Goal: Use online tool/utility: Use online tool/utility

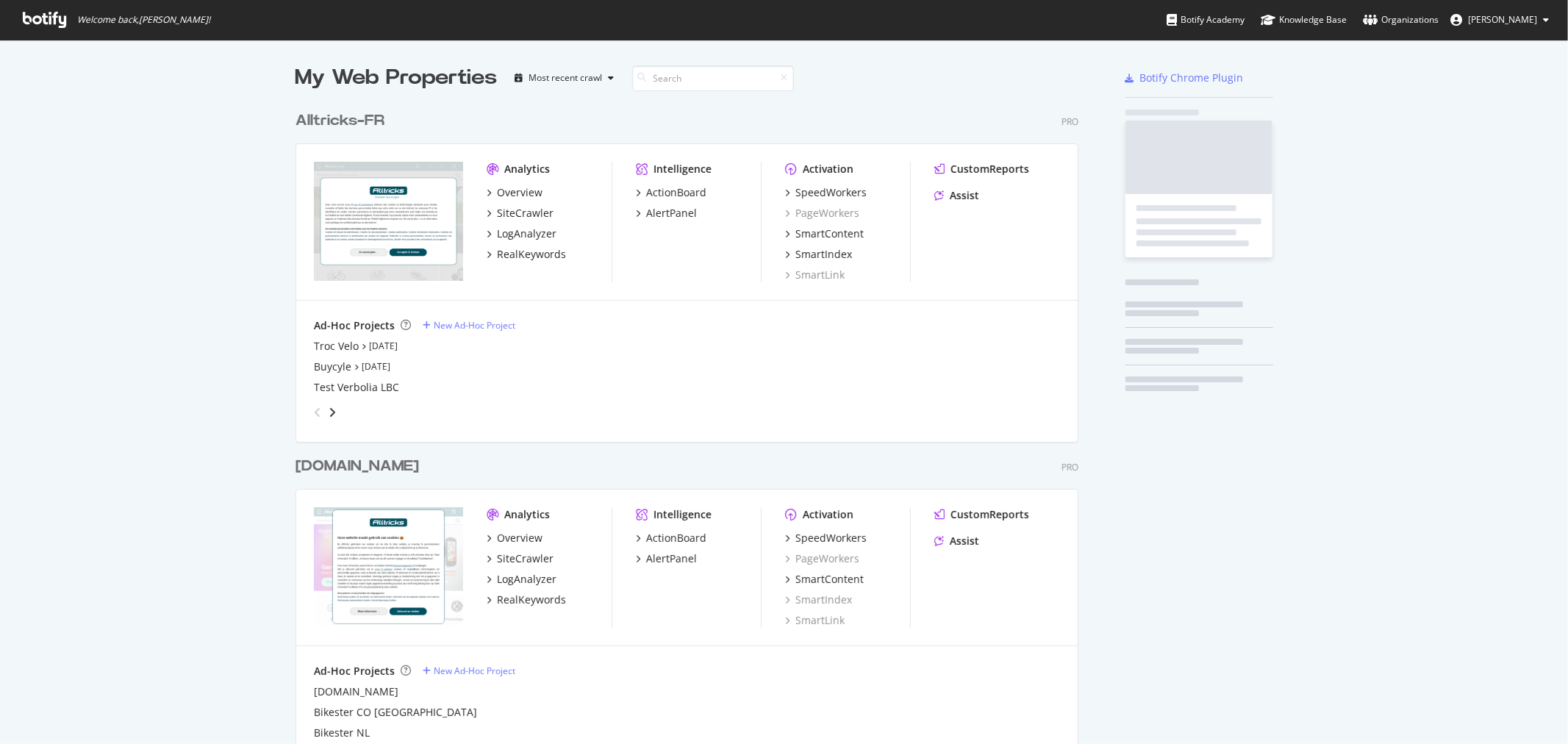
scroll to position [1636, 783]
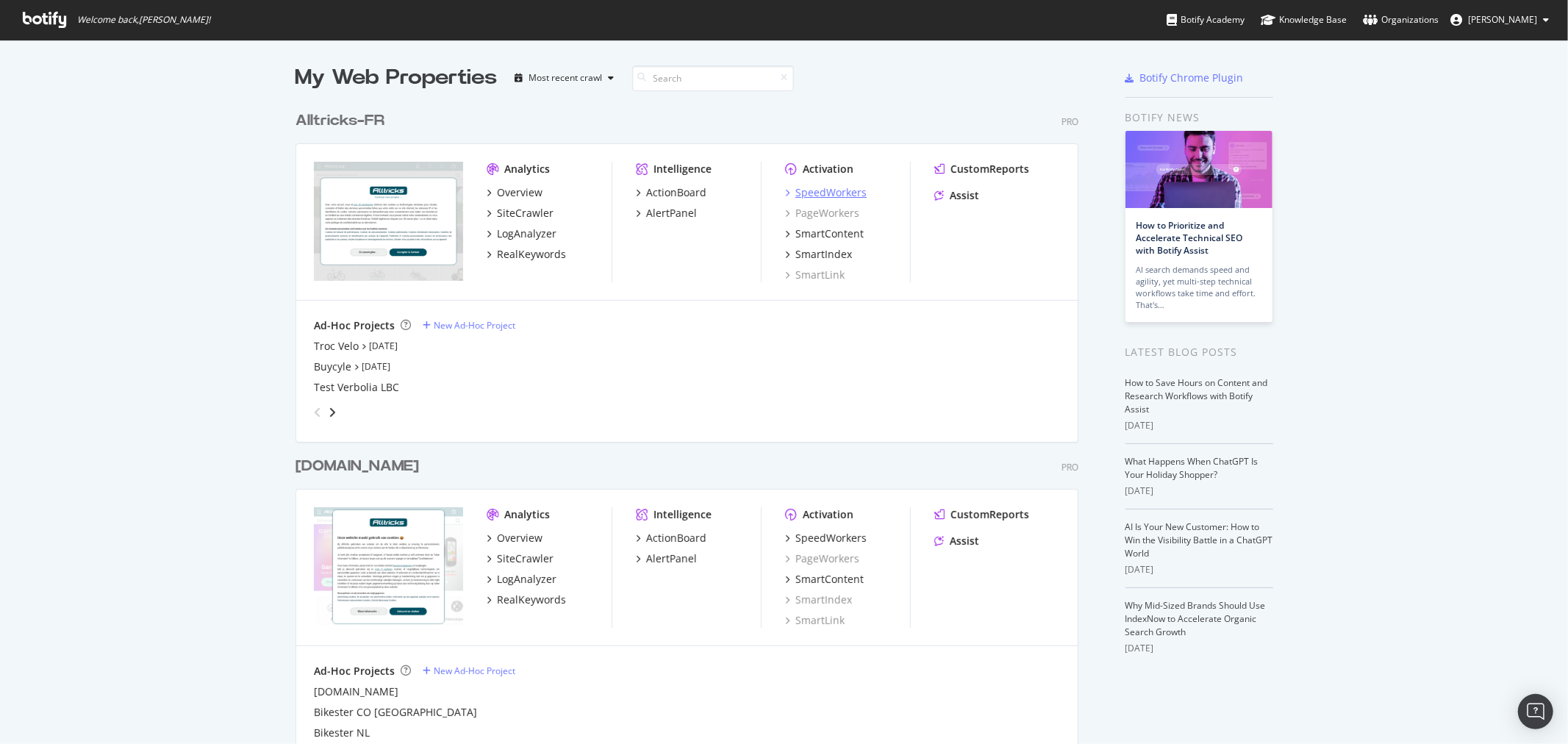
click at [803, 193] on div "SpeedWorkers" at bounding box center [831, 193] width 72 height 15
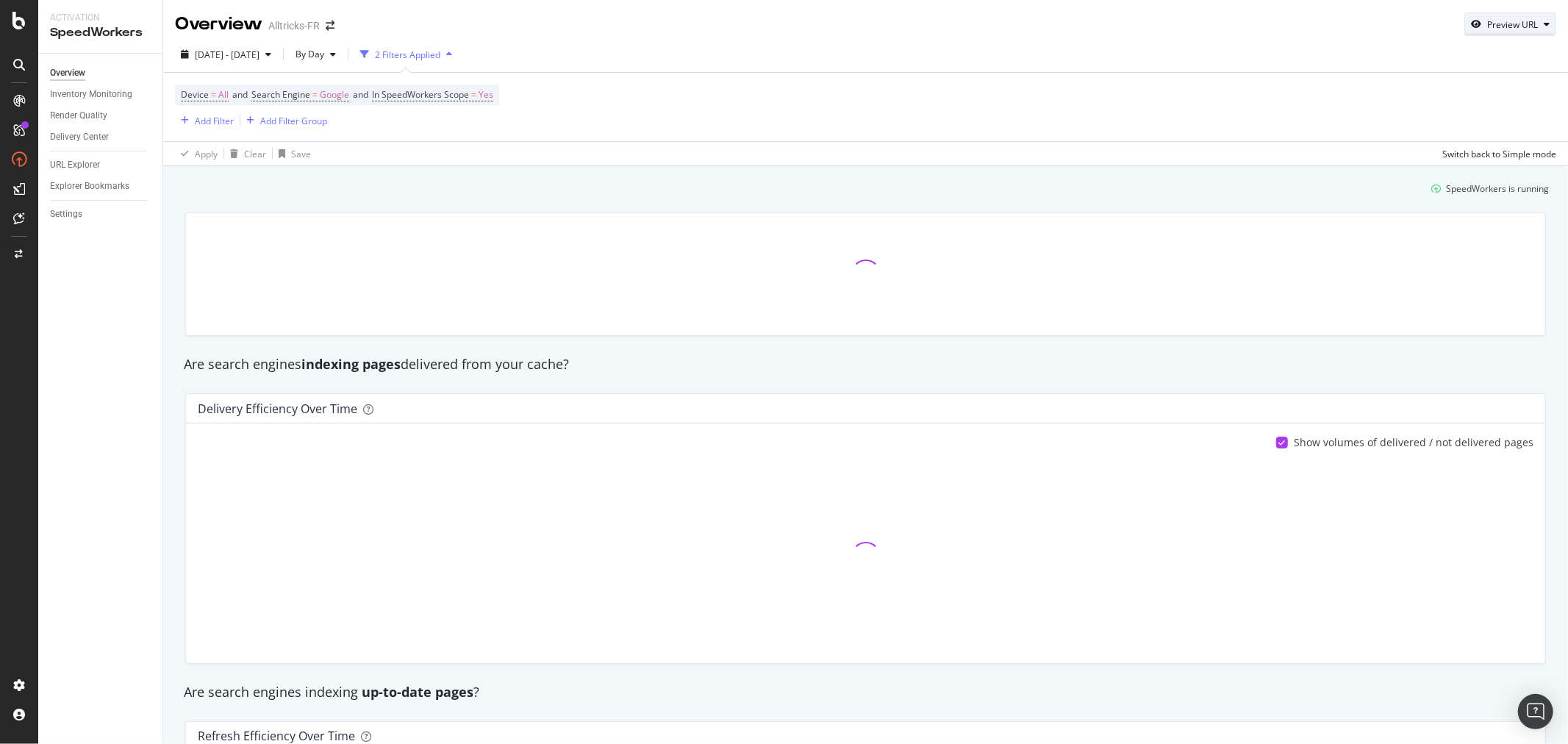
click at [1487, 27] on div "Preview URL" at bounding box center [1512, 25] width 51 height 13
click at [1420, 98] on input "url" at bounding box center [1453, 92] width 160 height 26
paste input "[URL][DOMAIN_NAME]"
type input "[URL][DOMAIN_NAME]"
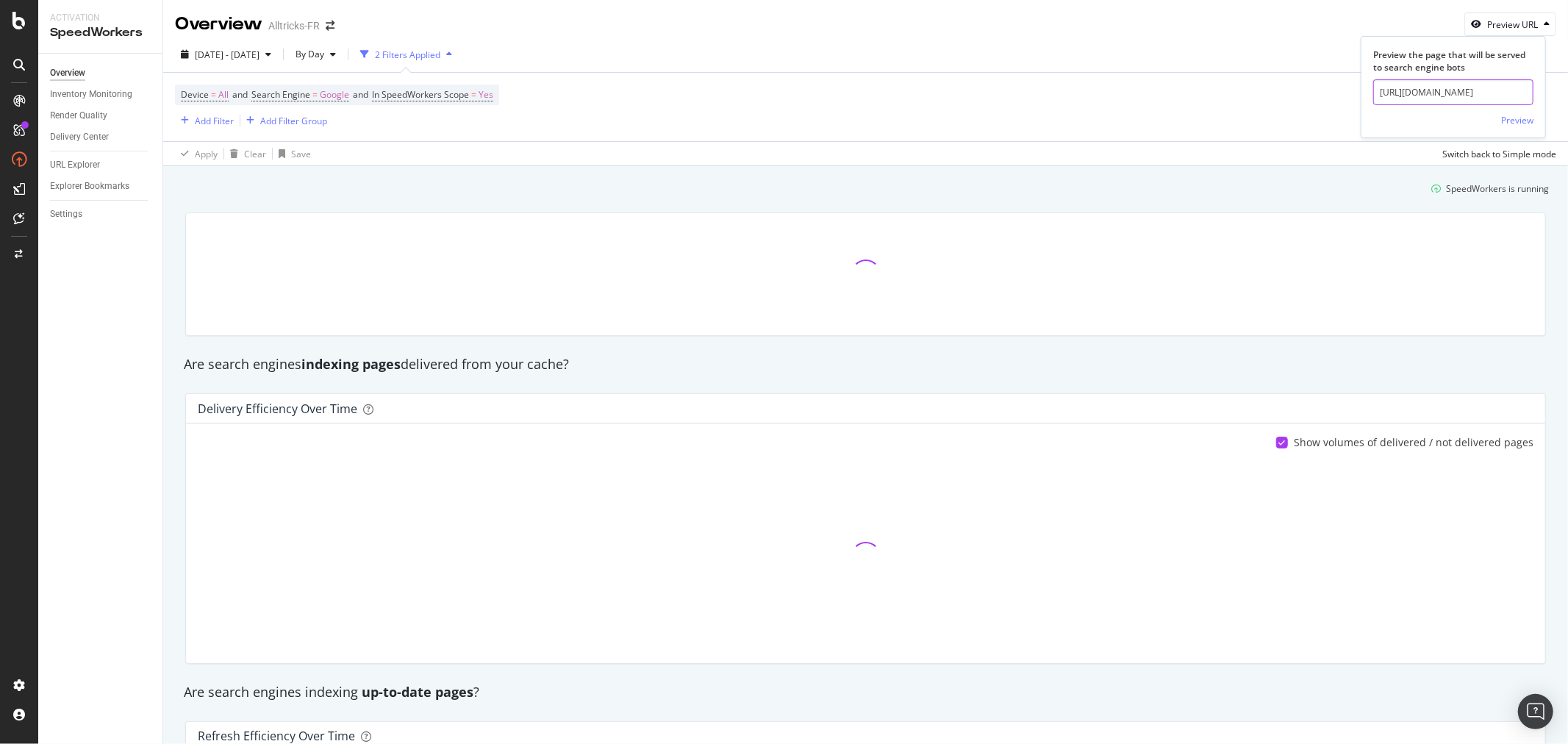
click button "Preview" at bounding box center [1517, 120] width 32 height 24
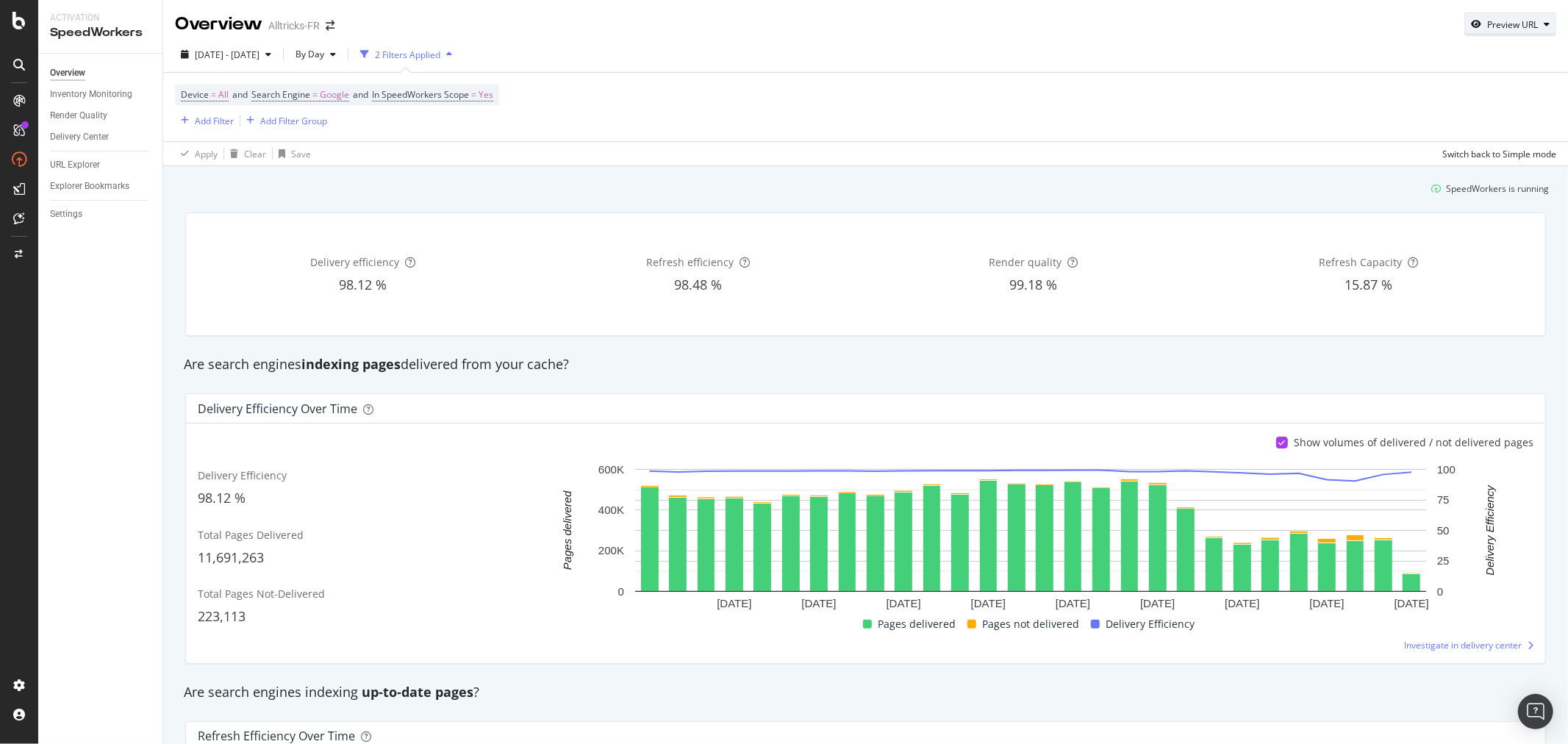
click at [1476, 32] on div "Preview URL" at bounding box center [1510, 25] width 90 height 21
click at [1444, 91] on input "url" at bounding box center [1453, 92] width 160 height 26
paste input "[URL][DOMAIN_NAME]"
type input "[URL][DOMAIN_NAME]"
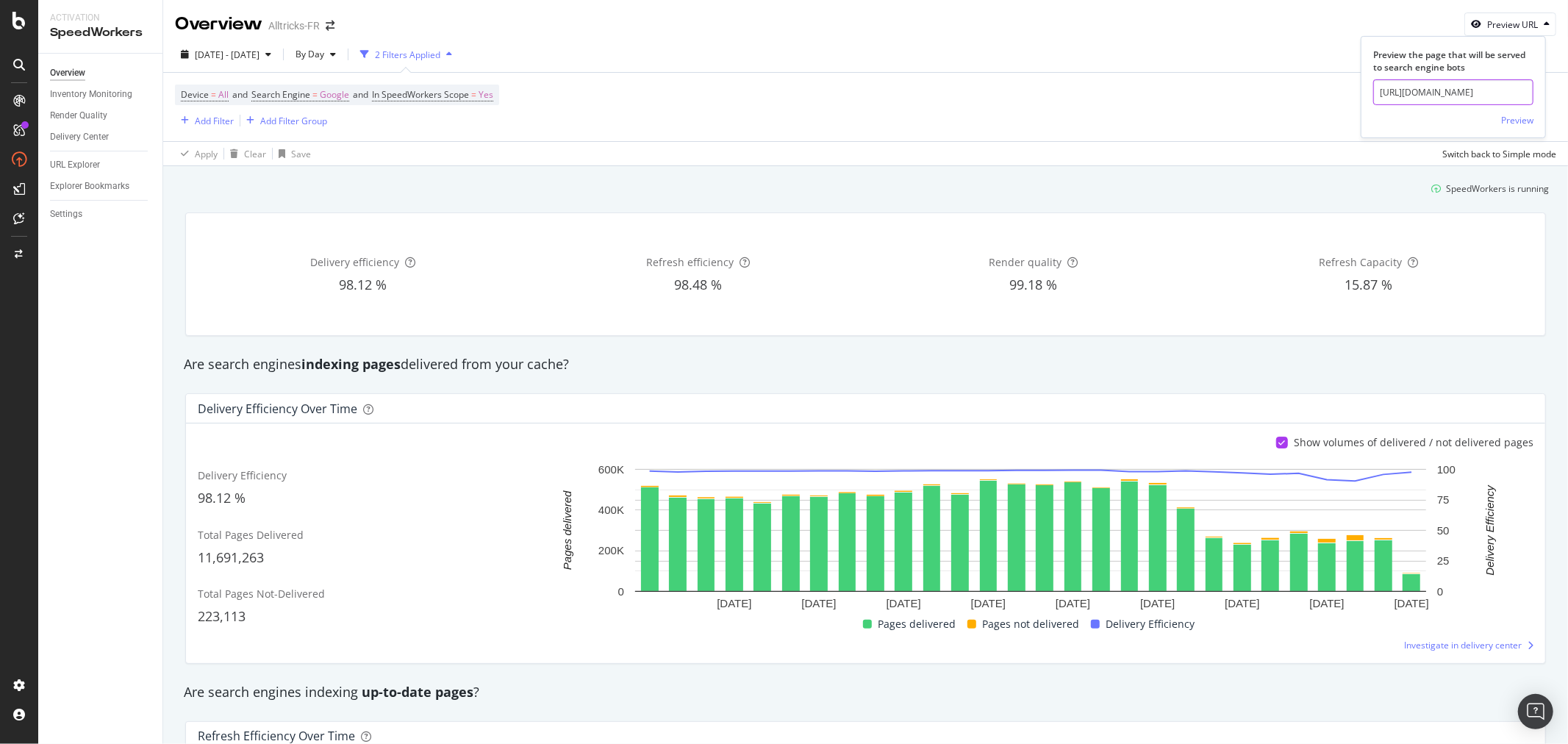
click button "Preview" at bounding box center [1517, 120] width 32 height 24
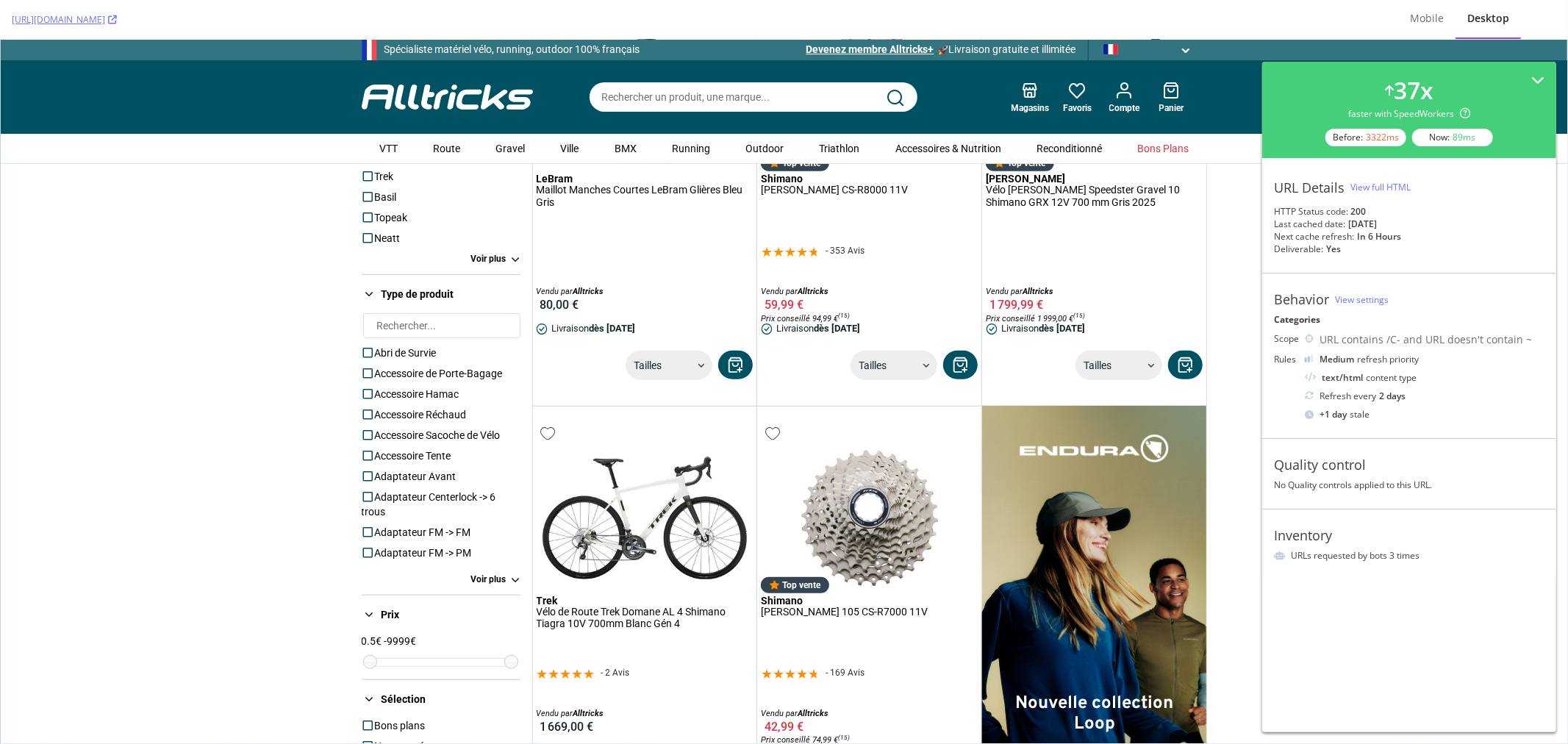
scroll to position [671, 0]
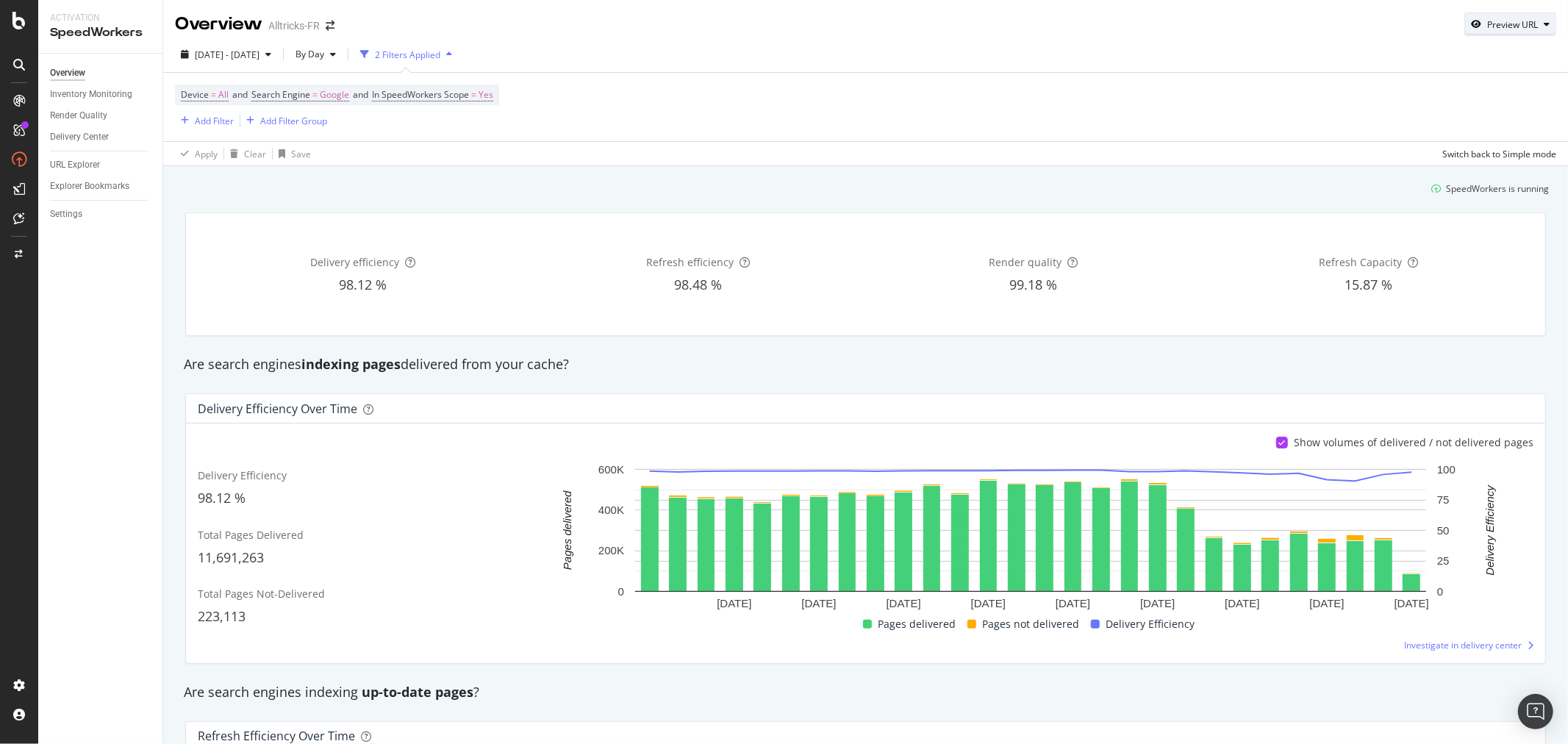
click at [1487, 20] on div "Preview URL" at bounding box center [1512, 25] width 51 height 13
click at [1414, 96] on input "url" at bounding box center [1453, 92] width 160 height 26
paste input "[URL][DOMAIN_NAME]"
type input "[URL][DOMAIN_NAME]"
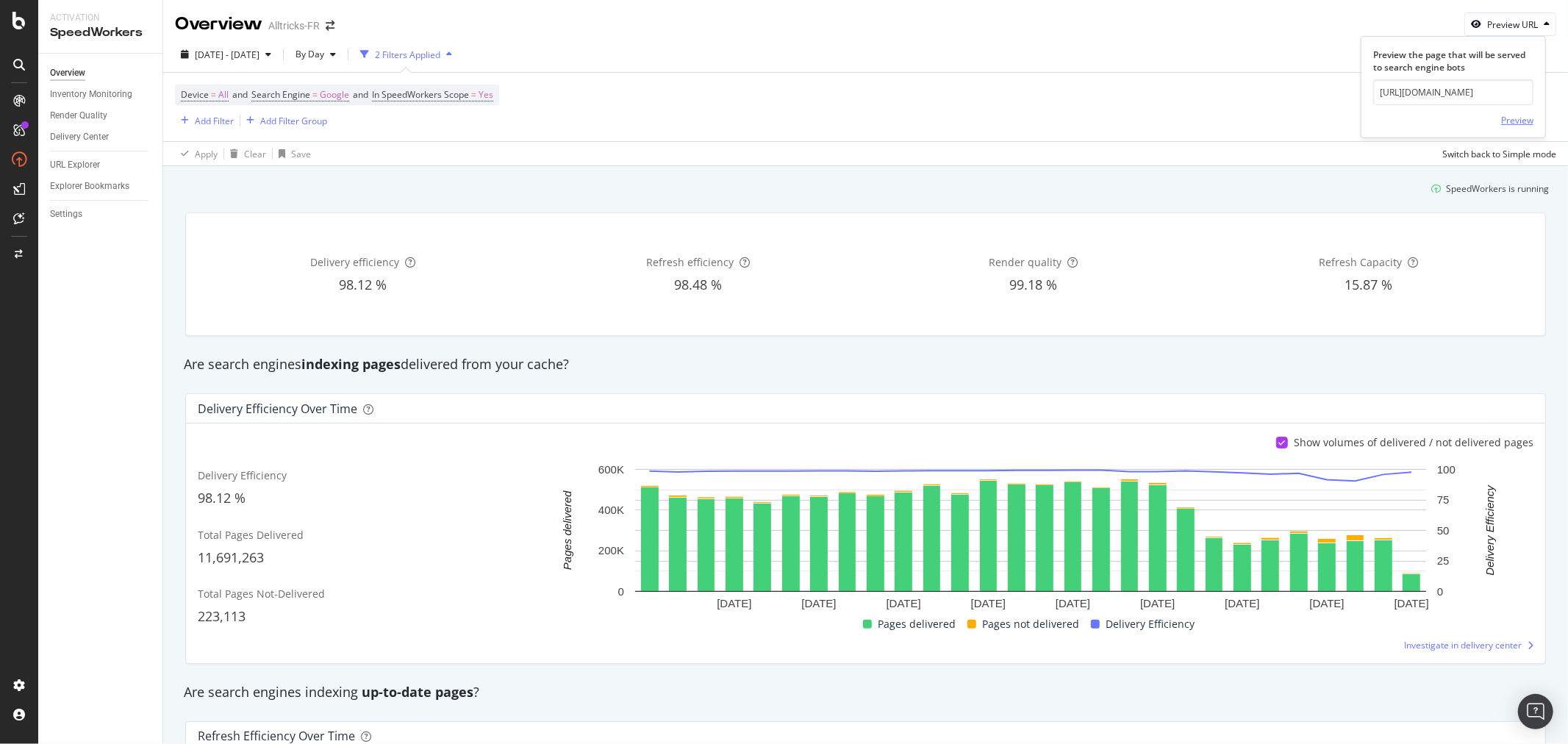
click at [1511, 127] on div "Preview" at bounding box center [1517, 120] width 32 height 22
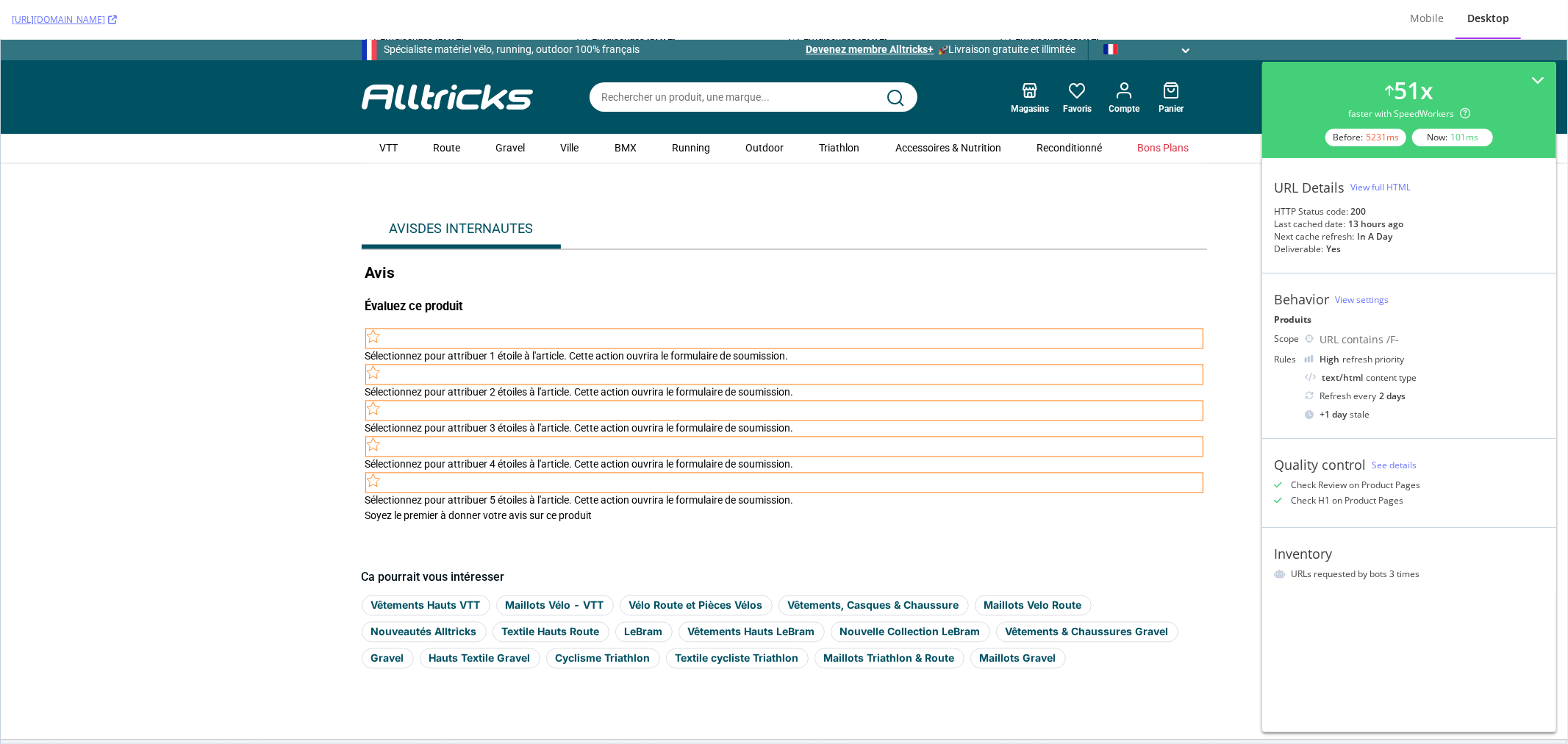
scroll to position [2320, 0]
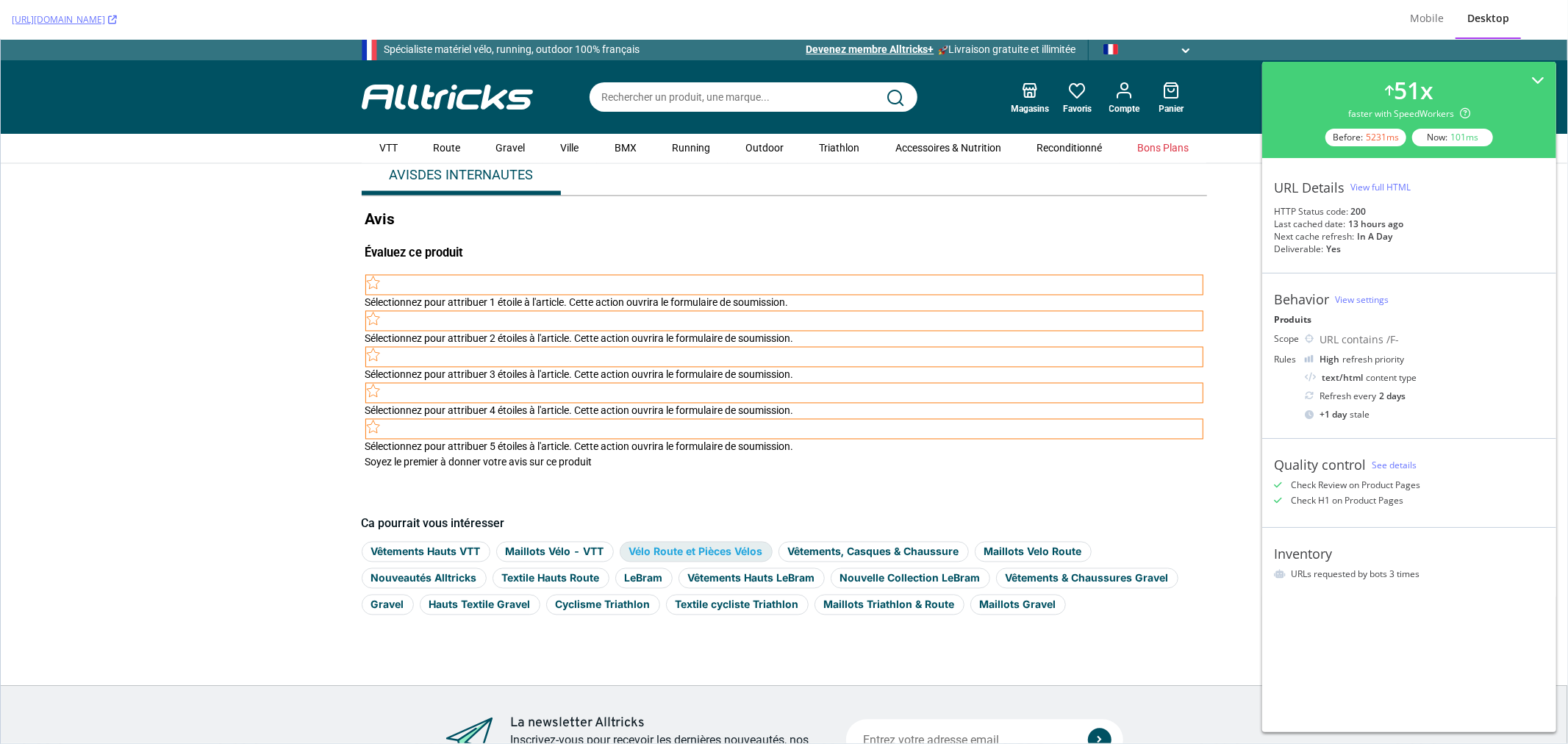
click at [685, 552] on link "Vélo Route et Pièces Vélos" at bounding box center [696, 552] width 153 height 21
